Goal: Transaction & Acquisition: Book appointment/travel/reservation

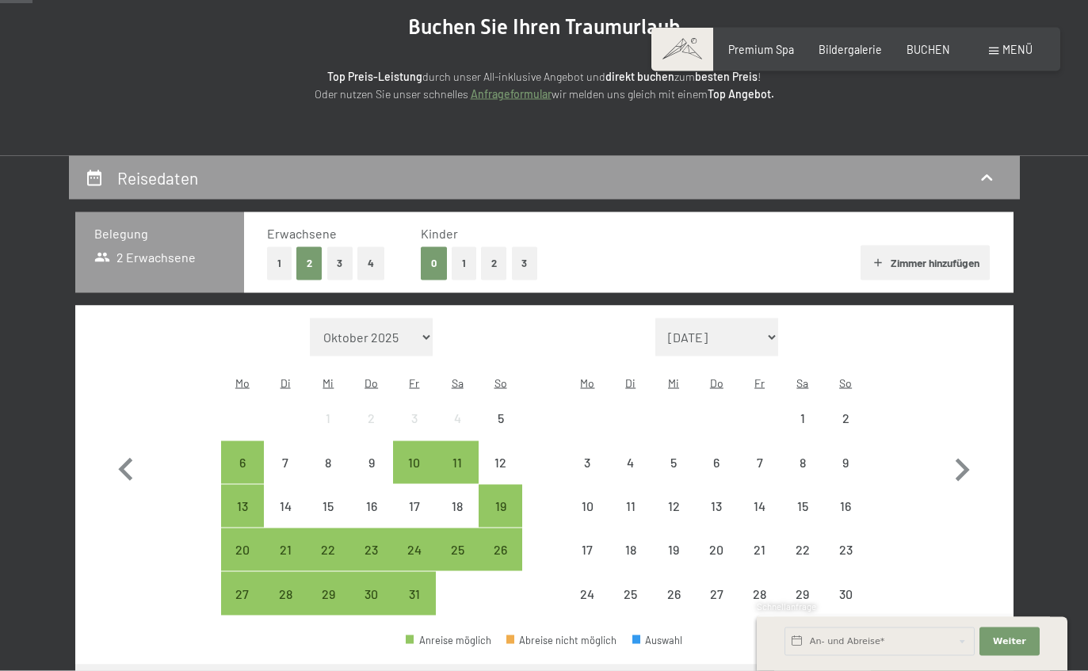
scroll to position [179, 0]
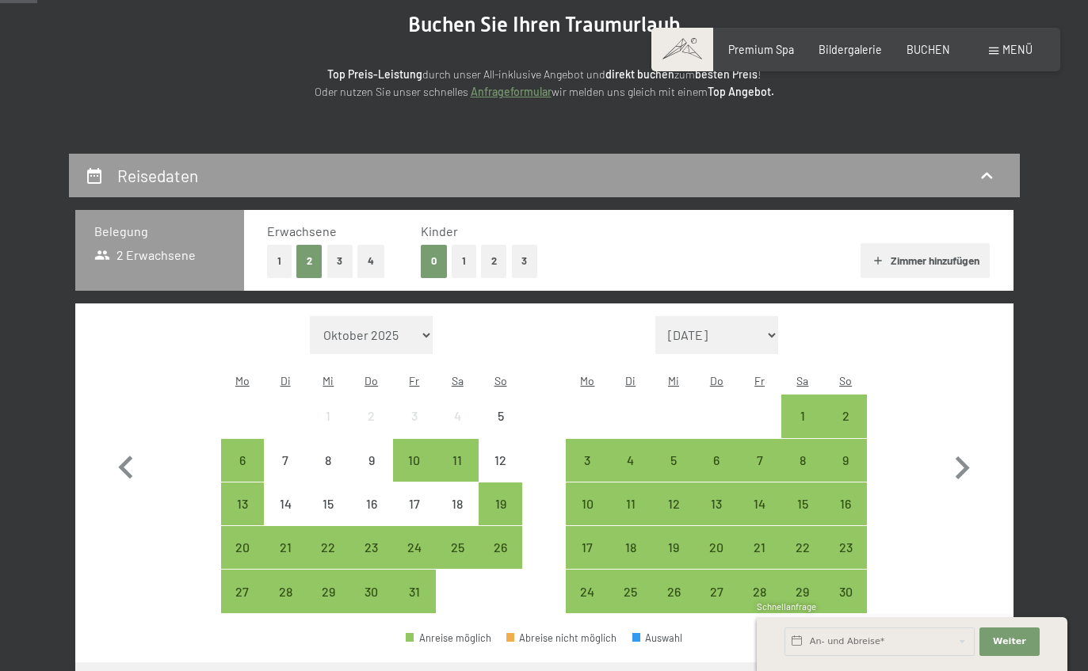
click at [960, 455] on icon "button" at bounding box center [962, 468] width 46 height 46
select select "[DATE]"
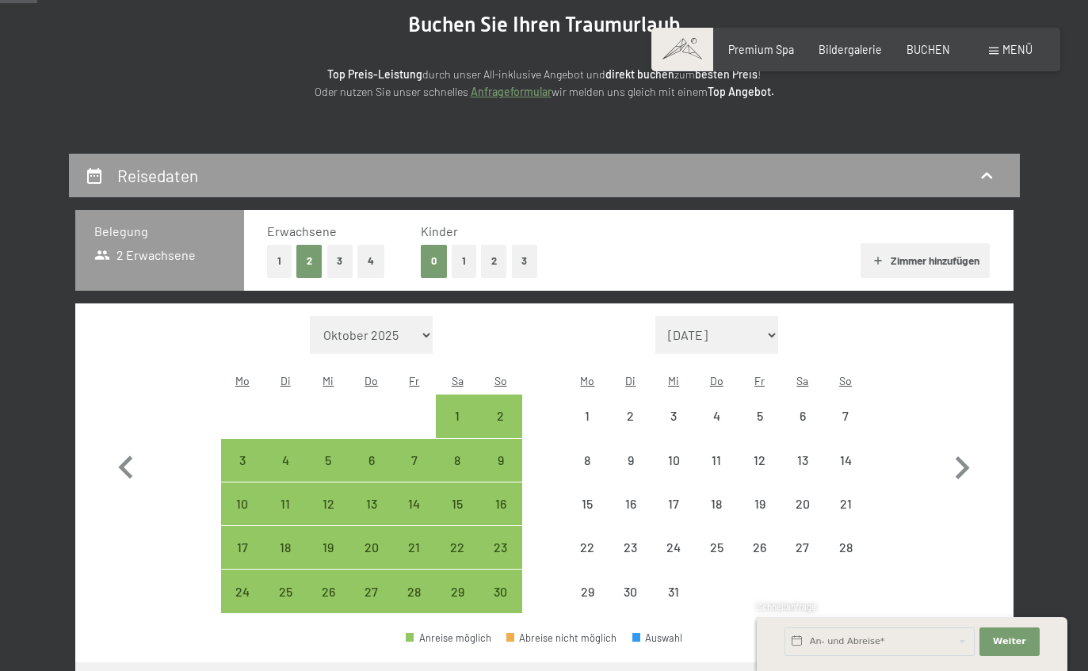
select select "[DATE]"
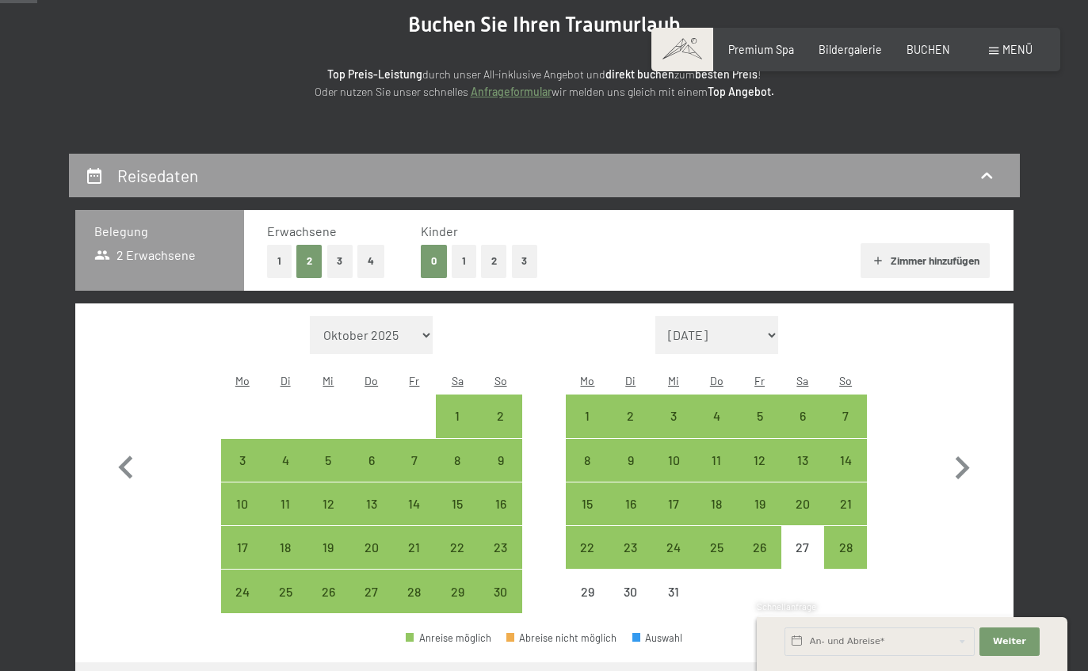
click at [674, 410] on div "3" at bounding box center [674, 430] width 40 height 40
select select "[DATE]"
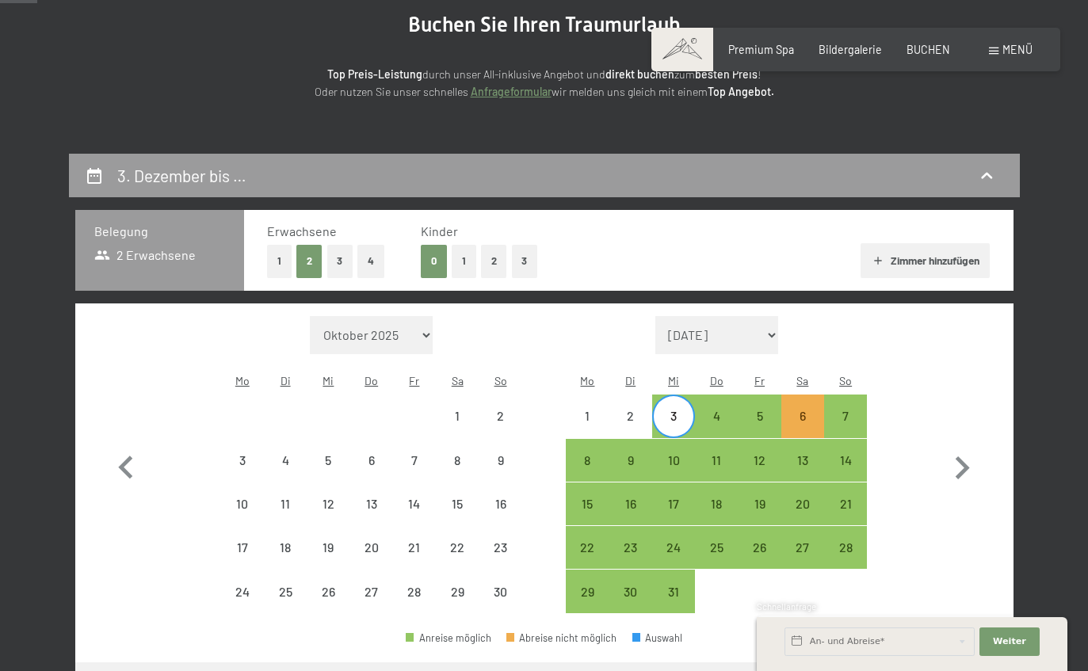
click at [844, 410] on div "7" at bounding box center [846, 430] width 40 height 40
select select "[DATE]"
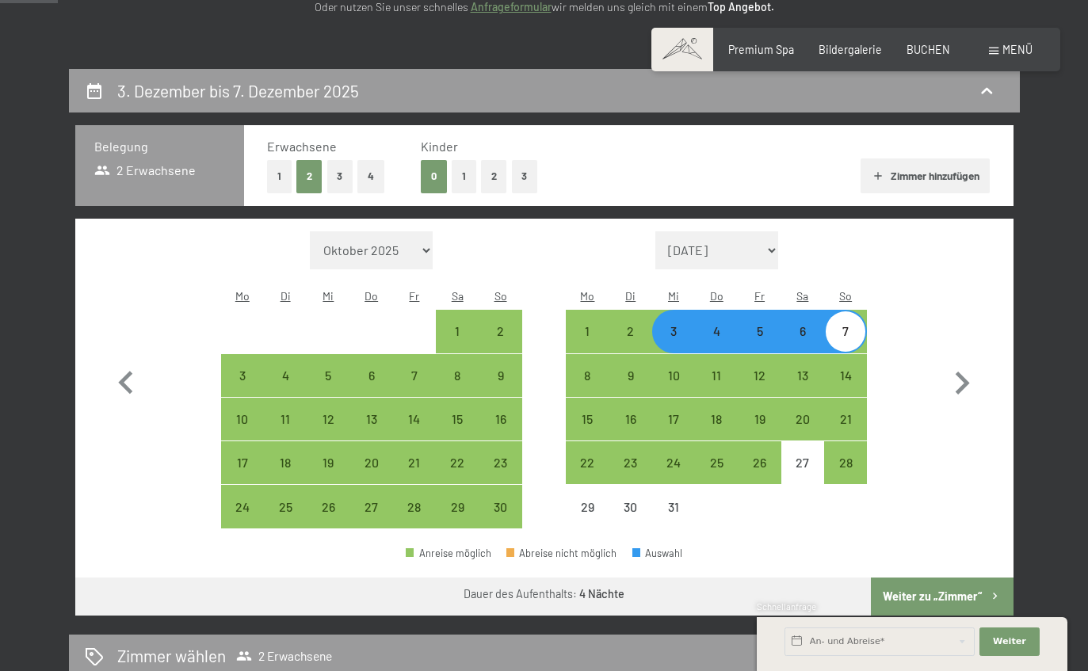
click at [918, 578] on button "Weiter zu „Zimmer“" at bounding box center [942, 597] width 142 height 38
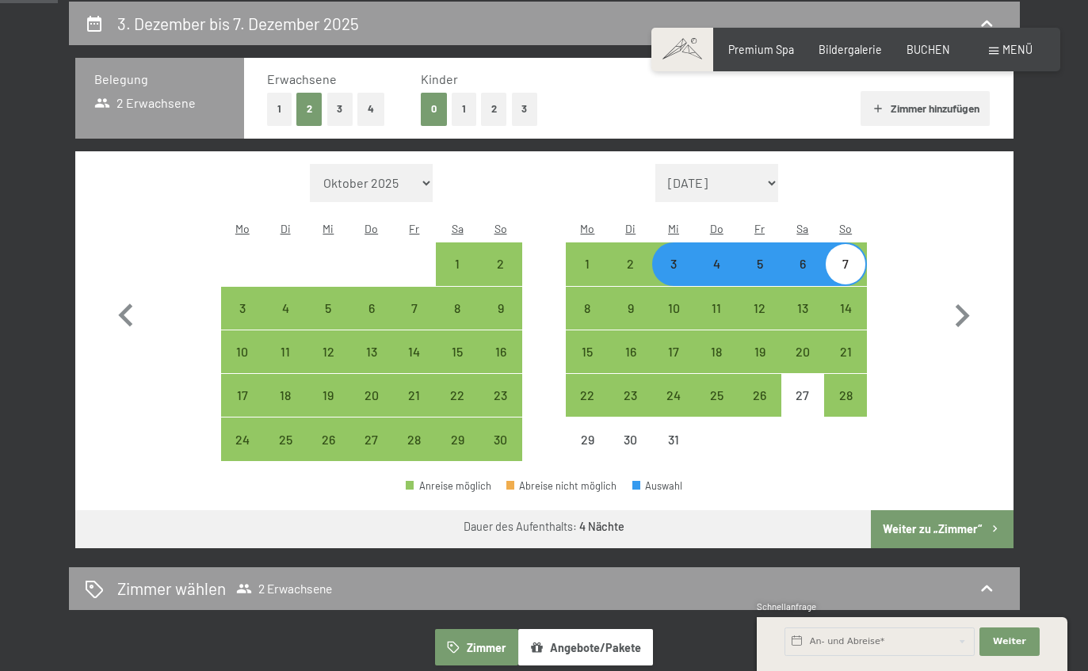
select select "[DATE]"
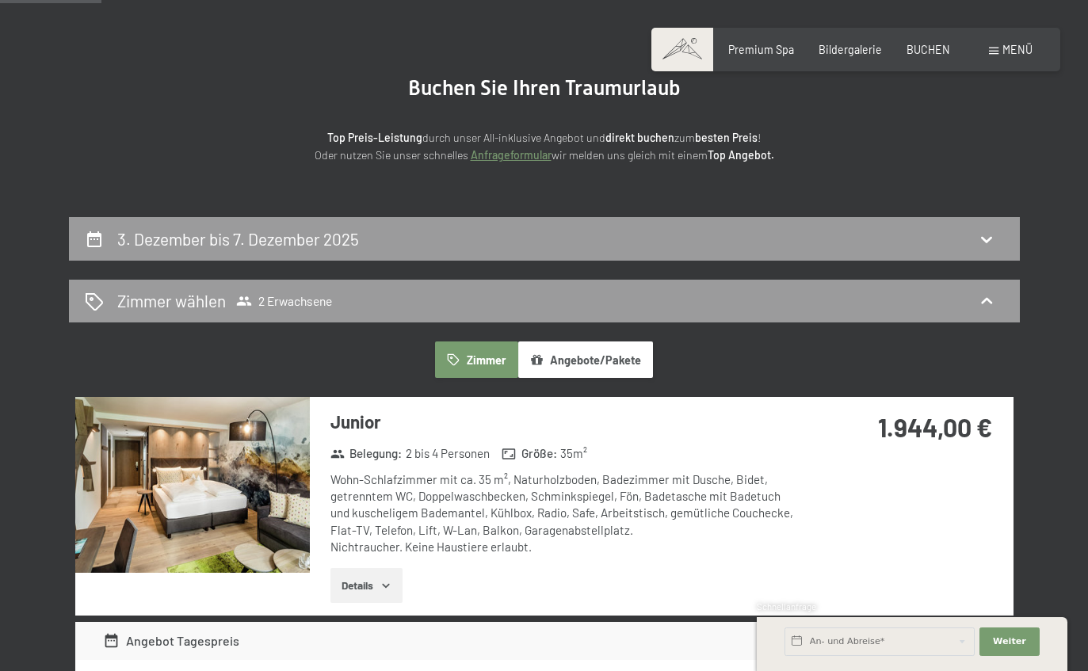
scroll to position [0, 0]
